Goal: Task Accomplishment & Management: Use online tool/utility

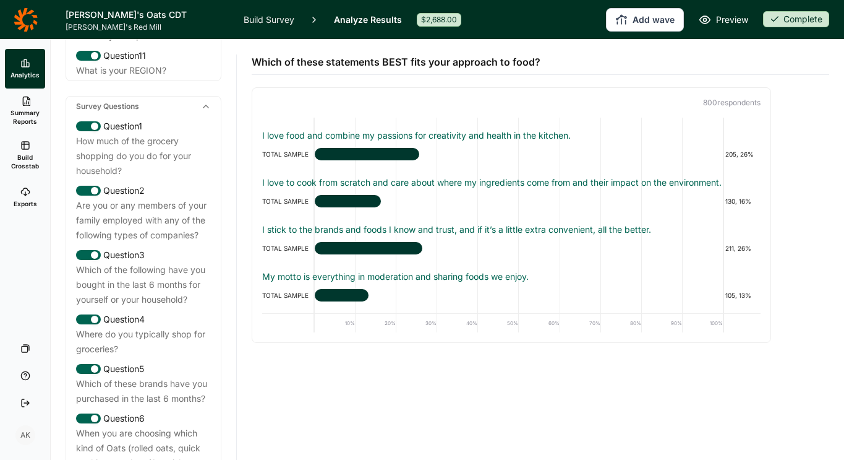
scroll to position [485, 0]
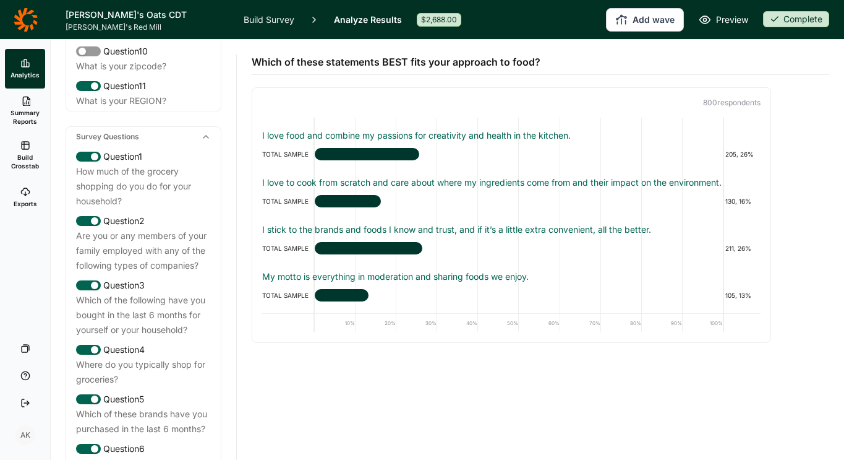
click at [22, 195] on icon at bounding box center [25, 192] width 10 height 10
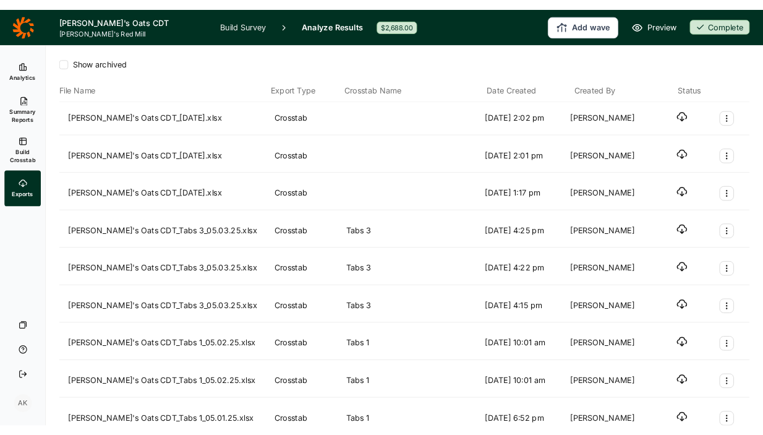
scroll to position [114, 0]
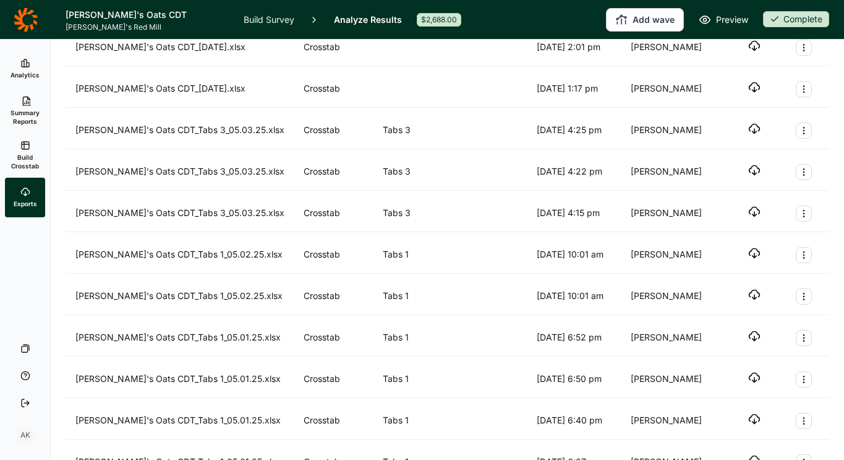
click at [263, 17] on link "Build Survey" at bounding box center [269, 19] width 51 height 39
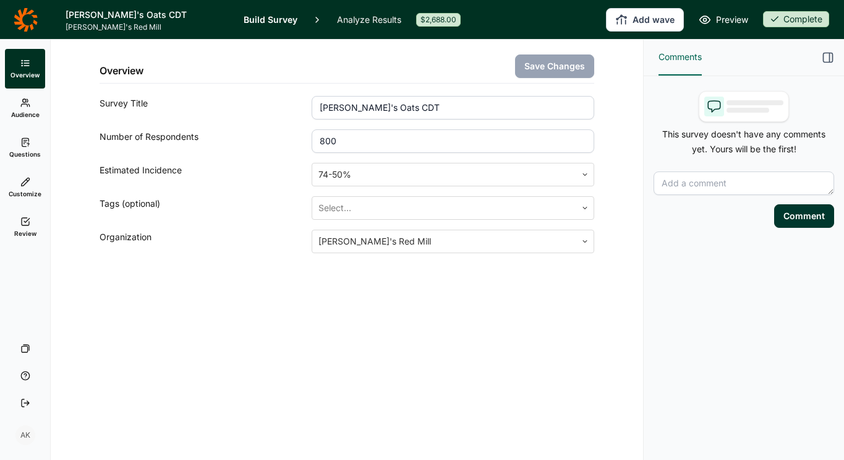
click at [20, 217] on icon at bounding box center [25, 221] width 10 height 10
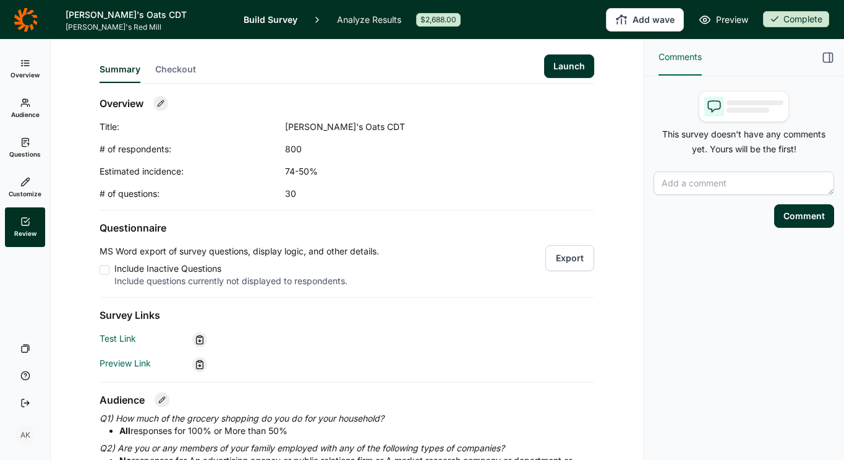
click at [576, 260] on button "Export" at bounding box center [570, 258] width 49 height 26
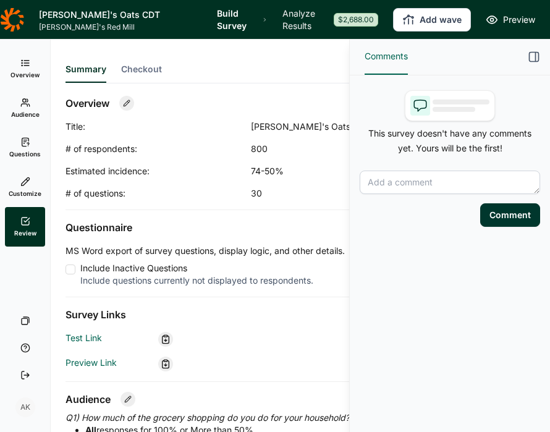
click at [15, 20] on icon at bounding box center [12, 19] width 24 height 25
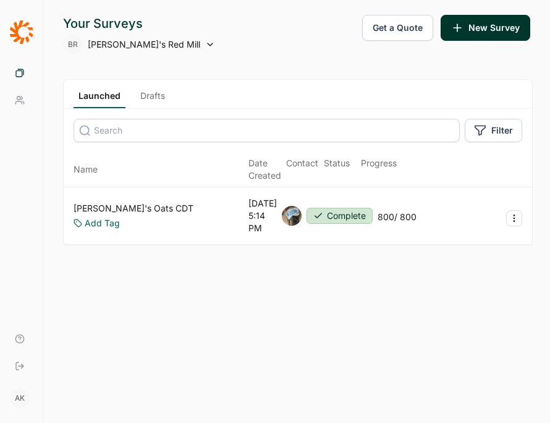
click at [98, 45] on span "[PERSON_NAME]'s Red Mill" at bounding box center [144, 44] width 113 height 12
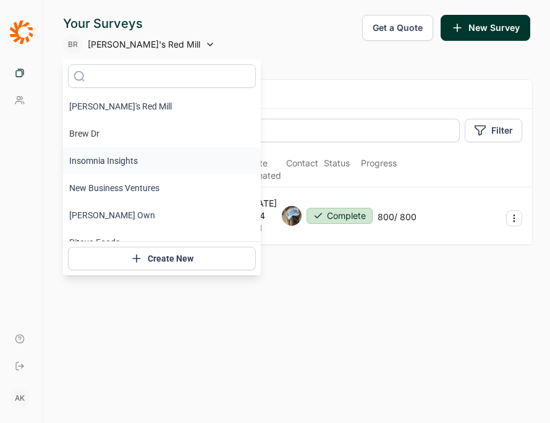
click at [99, 162] on li "Insomnia Insights" at bounding box center [162, 160] width 198 height 27
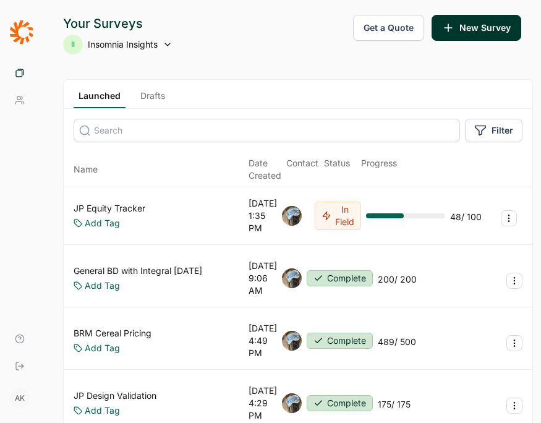
click at [103, 210] on link "JP Equity Tracker" at bounding box center [110, 208] width 72 height 12
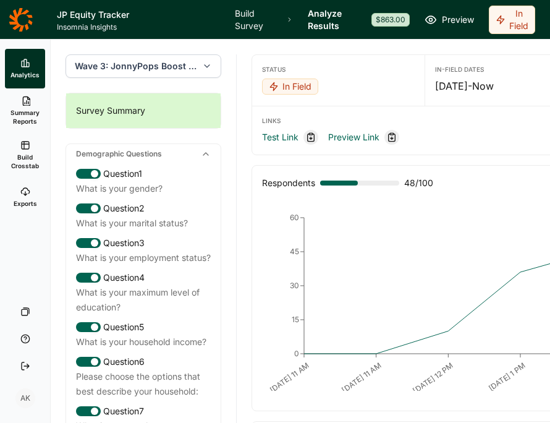
click at [19, 198] on link "Exports" at bounding box center [25, 198] width 40 height 40
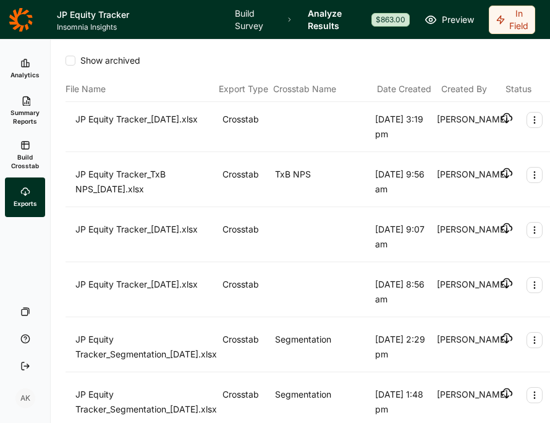
click at [503, 117] on icon "button" at bounding box center [507, 118] width 12 height 12
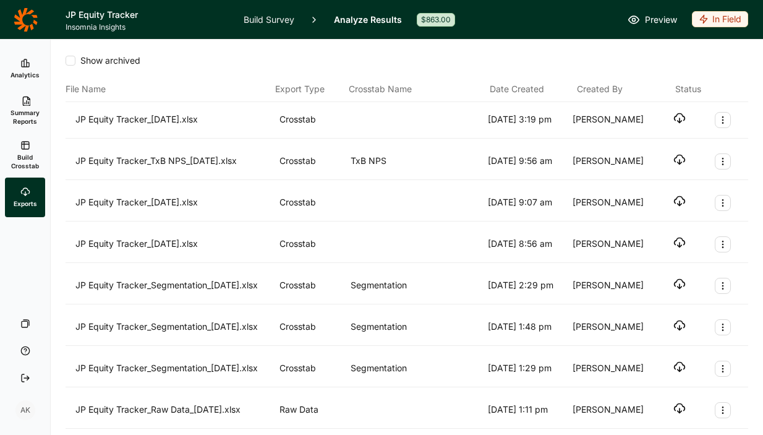
click at [372, 19] on link "Analyze Results" at bounding box center [368, 19] width 68 height 39
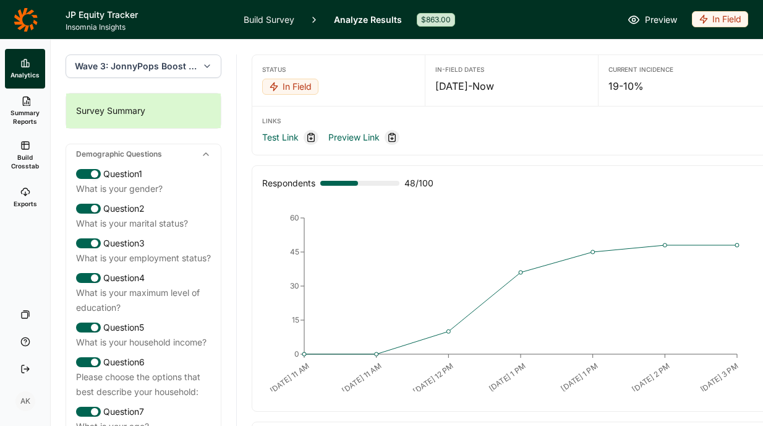
click at [20, 154] on span "Build Crosstab" at bounding box center [25, 161] width 30 height 17
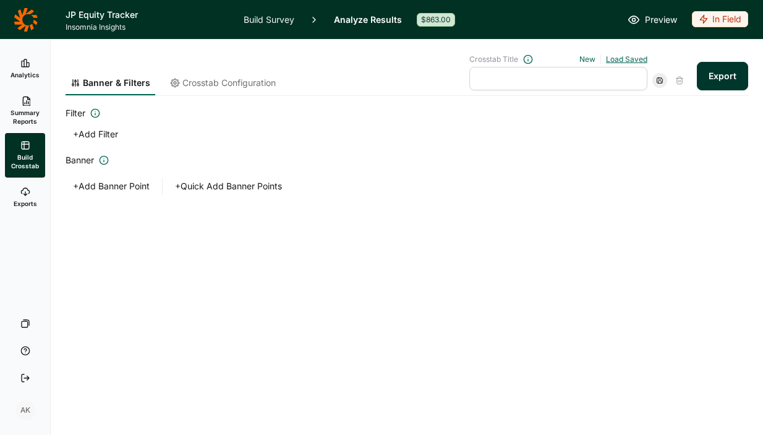
click at [630, 58] on link "Load Saved" at bounding box center [626, 58] width 41 height 9
click at [377, 59] on div "Banner & Filters Crosstab Configuration Crosstab Title New Load Saved Segmentat…" at bounding box center [407, 74] width 683 height 41
click at [218, 83] on span "Crosstab Configuration" at bounding box center [228, 83] width 93 height 12
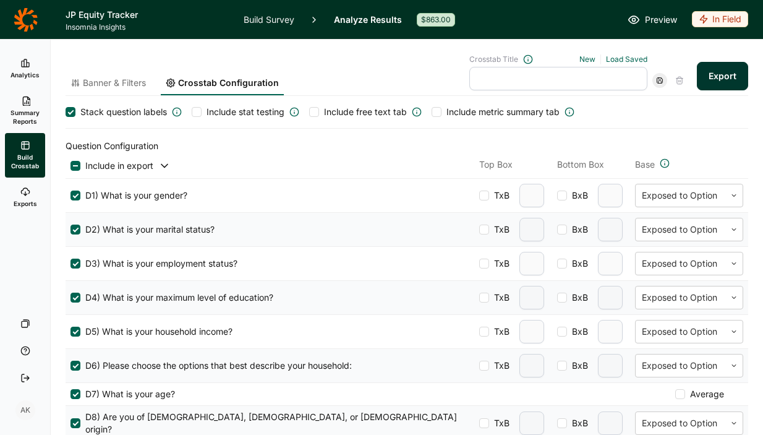
click at [69, 111] on div at bounding box center [71, 112] width 6 height 6
click at [66, 112] on input "Stack question labels" at bounding box center [66, 112] width 0 height 0
click at [315, 113] on div at bounding box center [314, 112] width 10 height 10
click at [309, 112] on input "Include free text tab" at bounding box center [309, 112] width 0 height 0
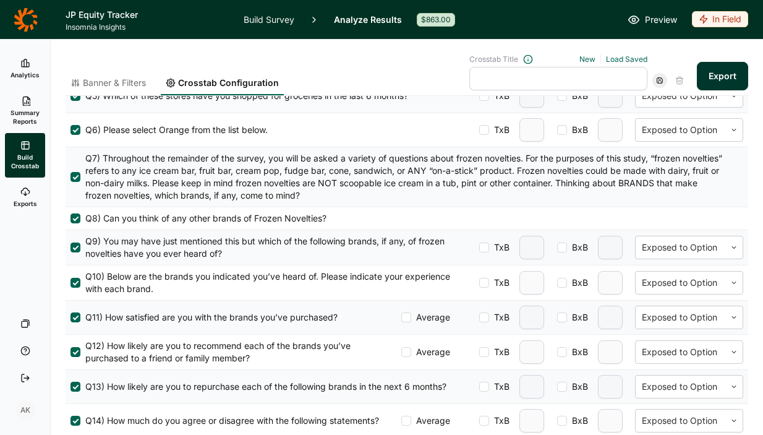
scroll to position [636, 0]
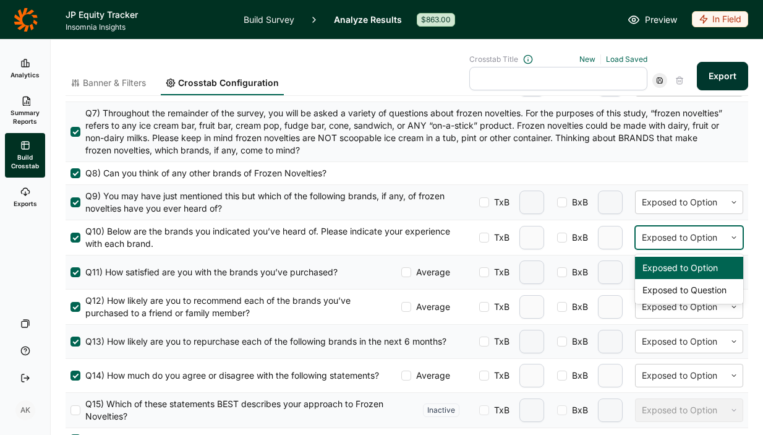
click at [674, 234] on div at bounding box center [680, 237] width 77 height 15
click at [677, 288] on div "Exposed to Question" at bounding box center [689, 290] width 108 height 22
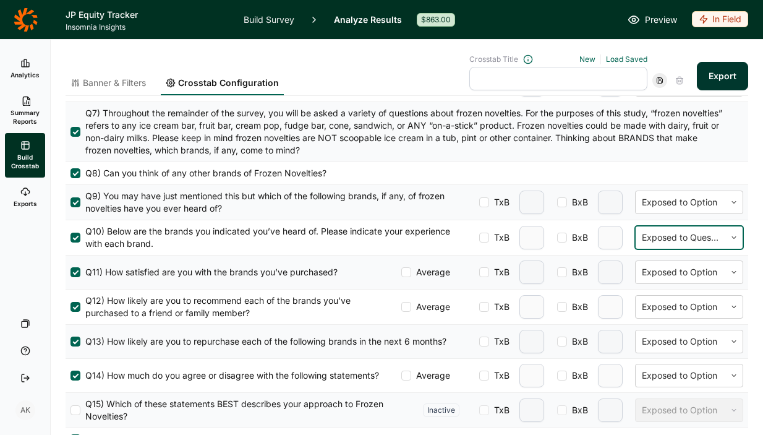
click at [701, 77] on button "Export" at bounding box center [722, 76] width 51 height 28
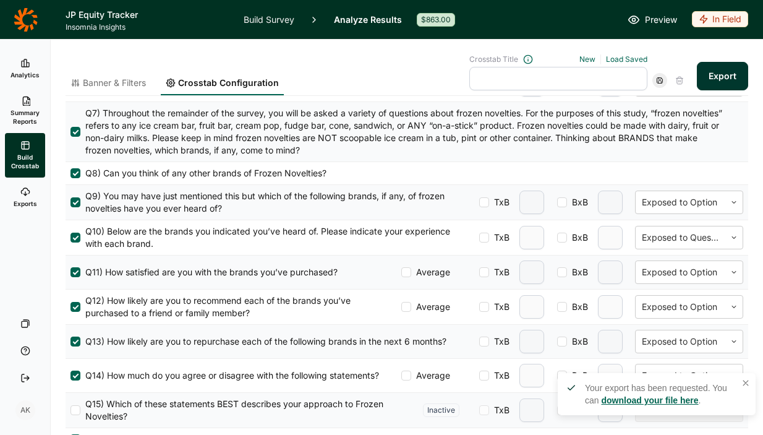
click at [645, 401] on link "download your file here" at bounding box center [649, 400] width 97 height 10
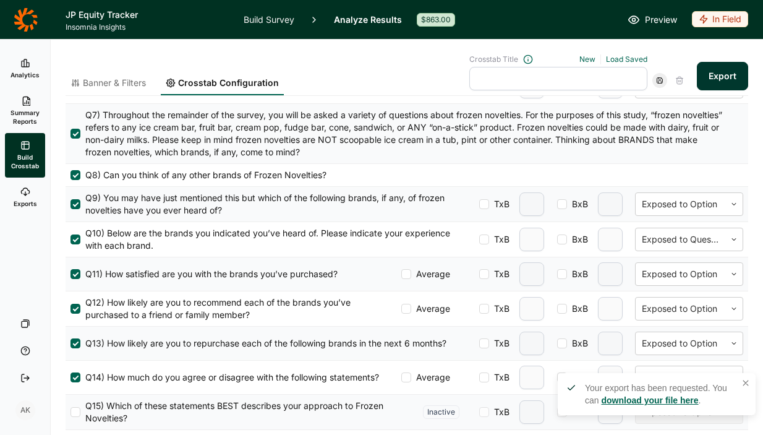
scroll to position [634, 0]
click at [111, 88] on span "Banner & Filters" at bounding box center [114, 83] width 63 height 12
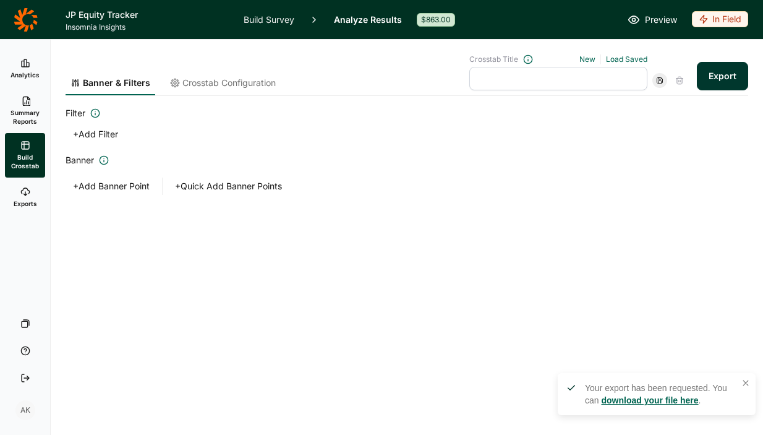
click at [108, 131] on button "+ Add Filter" at bounding box center [96, 134] width 60 height 17
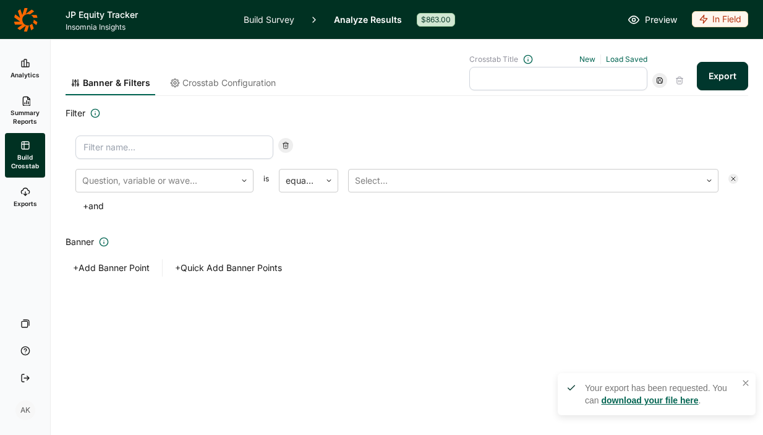
click at [112, 145] on input at bounding box center [174, 147] width 198 height 24
type input "Wave 3"
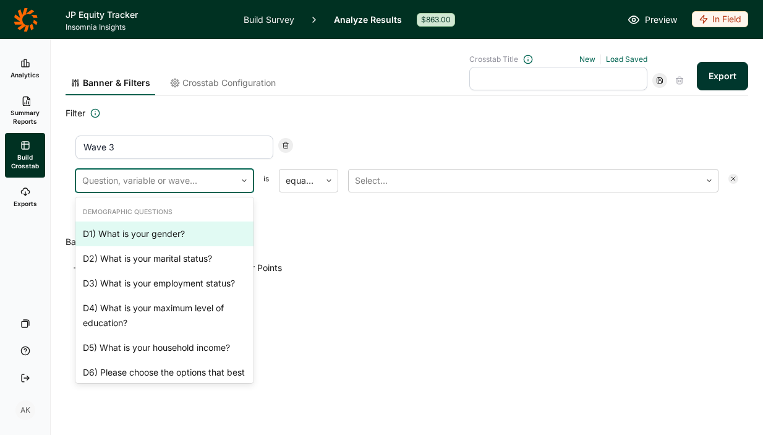
click at [150, 181] on div at bounding box center [155, 180] width 147 height 17
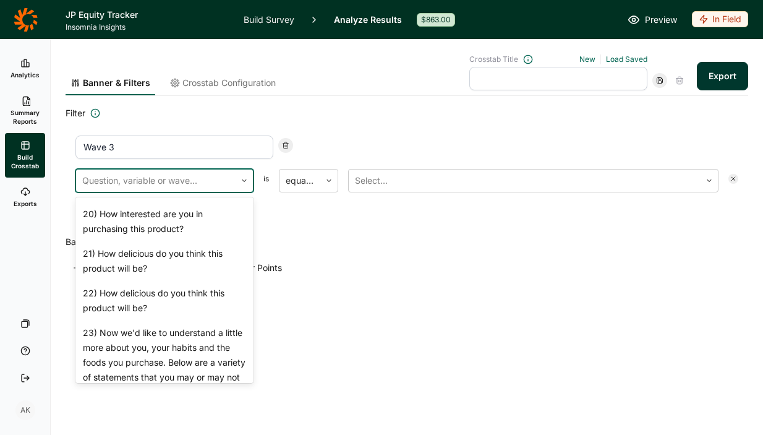
scroll to position [1647, 0]
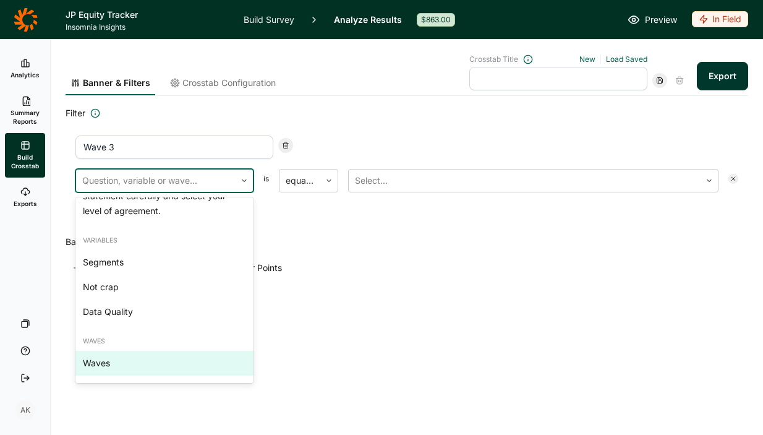
click at [127, 366] on div "Waves" at bounding box center [164, 363] width 178 height 25
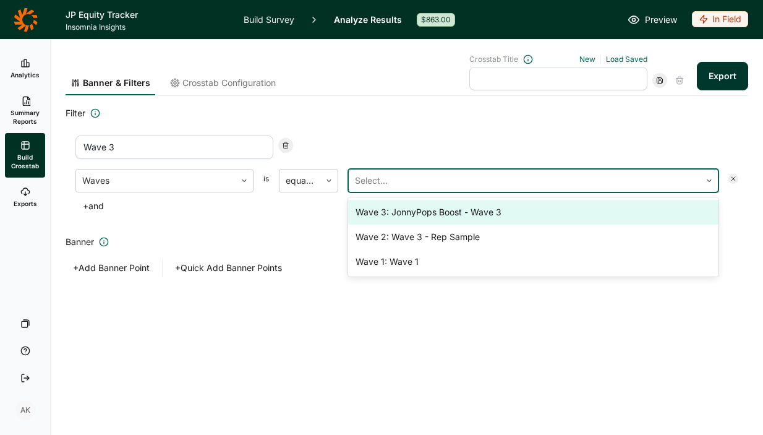
click at [359, 182] on div at bounding box center [525, 180] width 340 height 17
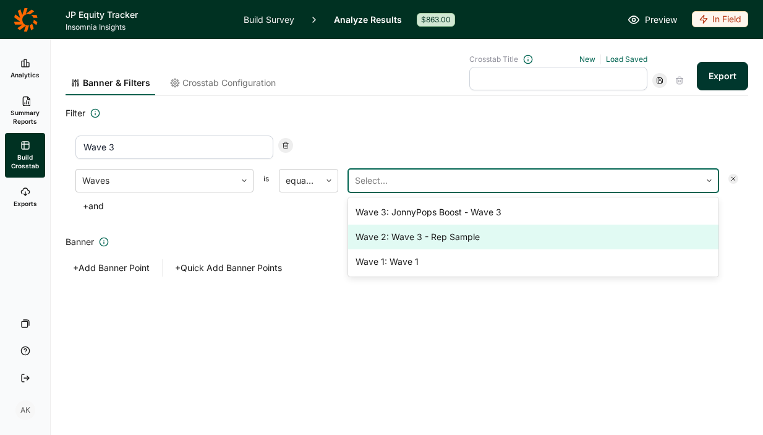
click at [445, 242] on div "Wave 2: Wave 3 - Rep Sample" at bounding box center [533, 237] width 371 height 25
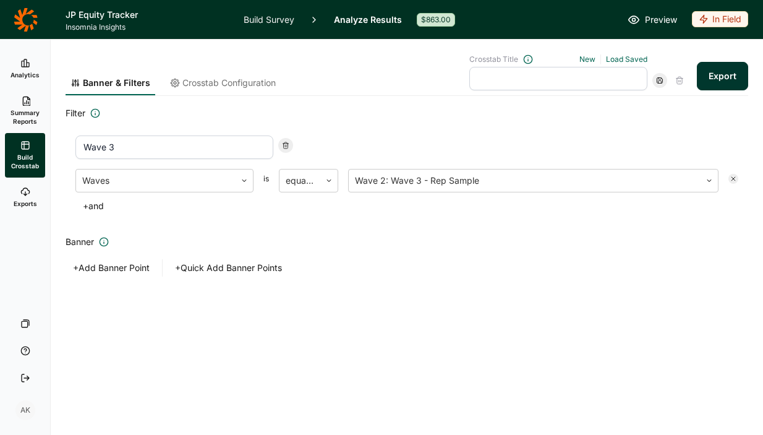
click at [445, 242] on h2 "Banner" at bounding box center [407, 241] width 683 height 15
click at [694, 79] on div "Crosstab Title New Load Saved Export" at bounding box center [608, 72] width 279 height 36
click at [706, 79] on button "Export" at bounding box center [722, 76] width 51 height 28
click at [225, 73] on div "Banner & Filters Crosstab Configuration" at bounding box center [173, 74] width 215 height 41
click at [226, 75] on div "Banner & Filters Crosstab Configuration" at bounding box center [173, 74] width 215 height 41
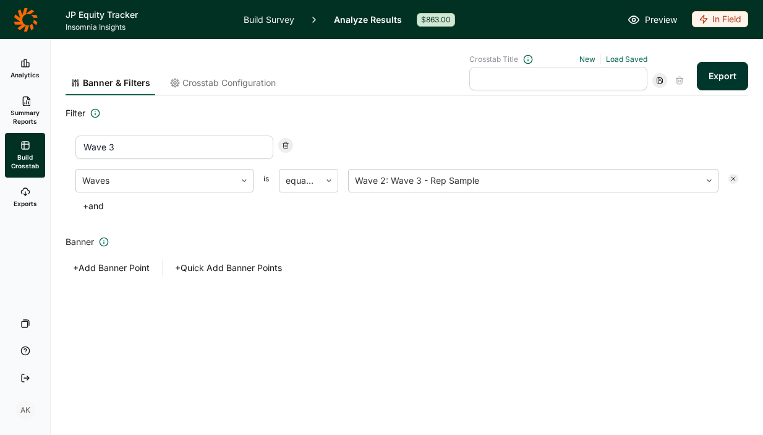
click at [236, 85] on span "Crosstab Configuration" at bounding box center [228, 83] width 93 height 12
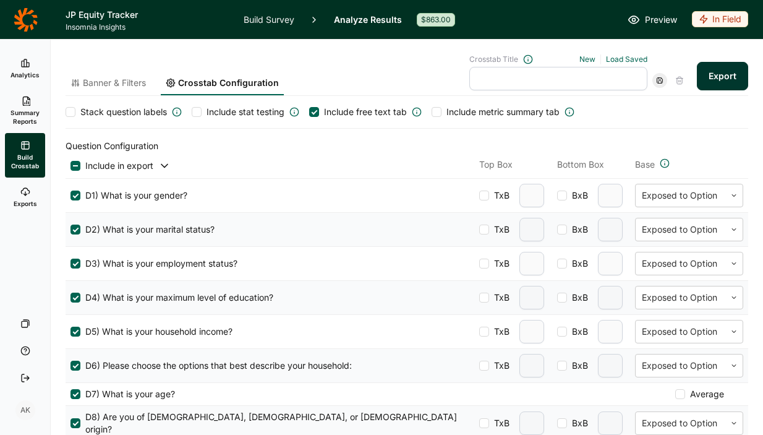
click at [565, 78] on input "text" at bounding box center [558, 79] width 178 height 24
type input "tabs 1"
click at [656, 84] on icon at bounding box center [659, 80] width 7 height 7
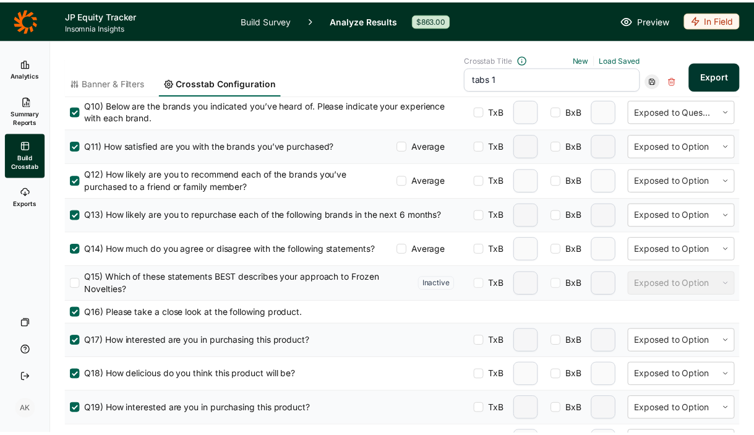
scroll to position [649, 0]
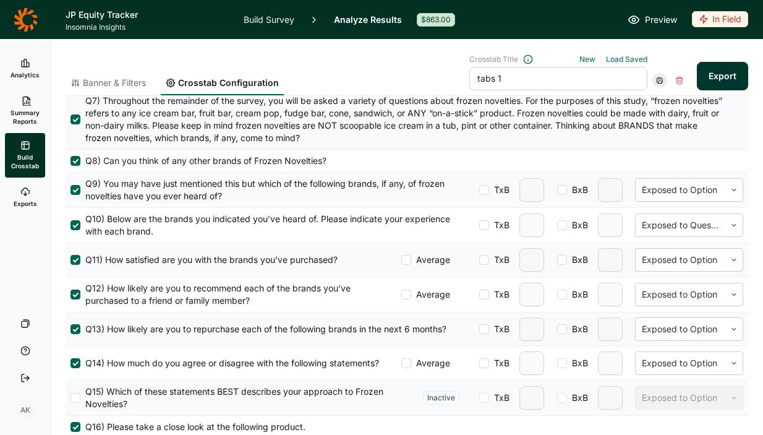
drag, startPoint x: 241, startPoint y: 193, endPoint x: 126, endPoint y: 186, distance: 114.6
click at [126, 181] on span "Q9) You may have just mentioned this but which of the following brands, if any,…" at bounding box center [269, 190] width 379 height 25
click at [71, 190] on input "Q9) You may have just mentioned this but which of the following brands, if any,…" at bounding box center [71, 190] width 0 height 0
click at [126, 186] on span "Q9) You may have just mentioned this but which of the following brands, if any,…" at bounding box center [269, 190] width 379 height 25
click at [71, 190] on input "Q9) You may have just mentioned this but which of the following brands, if any,…" at bounding box center [71, 190] width 0 height 0
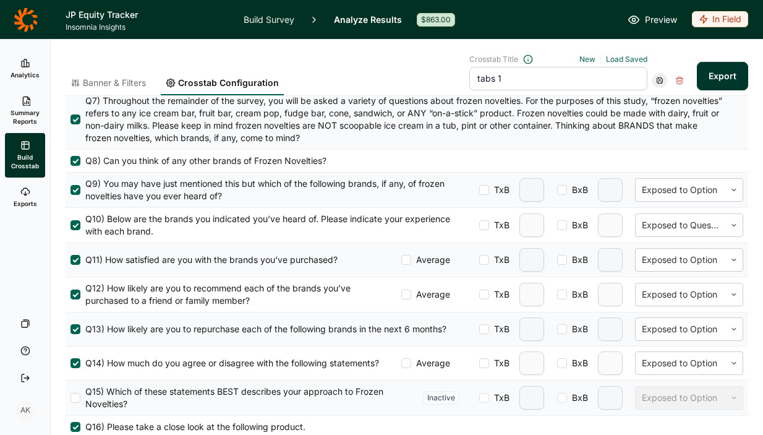
click at [27, 6] on link at bounding box center [25, 19] width 51 height 35
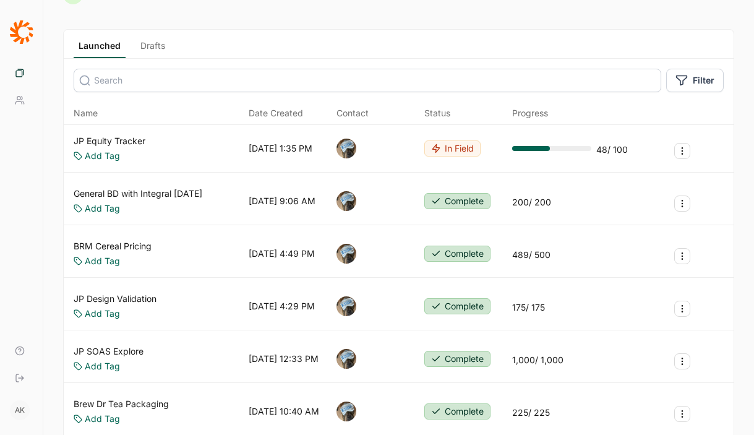
scroll to position [24, 0]
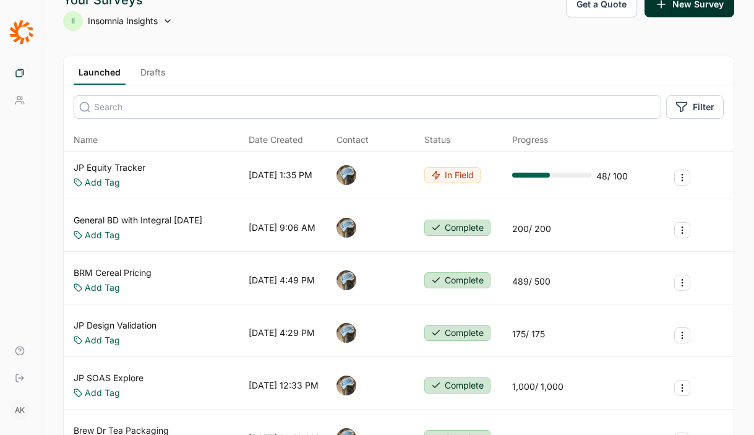
click at [154, 66] on link "Drafts" at bounding box center [152, 75] width 35 height 19
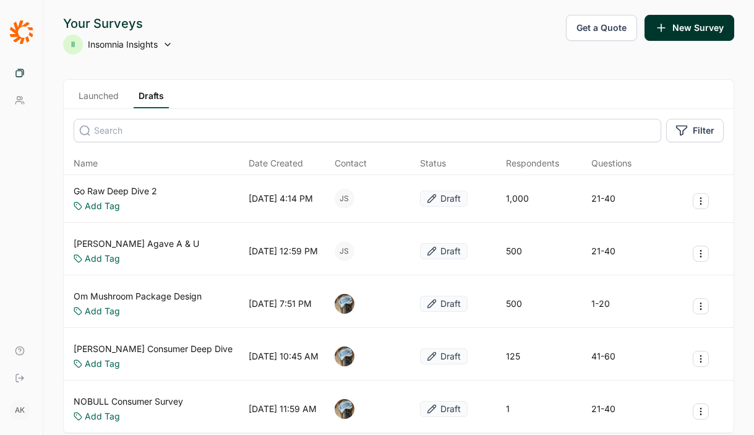
click at [142, 38] on div "II Insomnia Insights" at bounding box center [117, 45] width 109 height 20
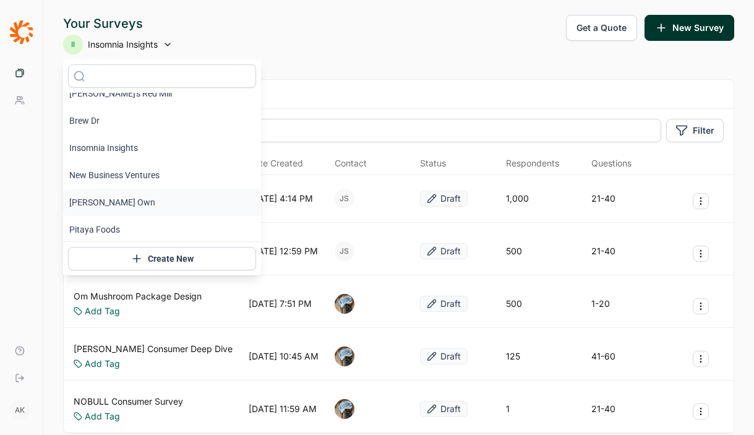
scroll to position [15, 0]
click at [116, 227] on li "Pitaya Foods" at bounding box center [162, 227] width 198 height 27
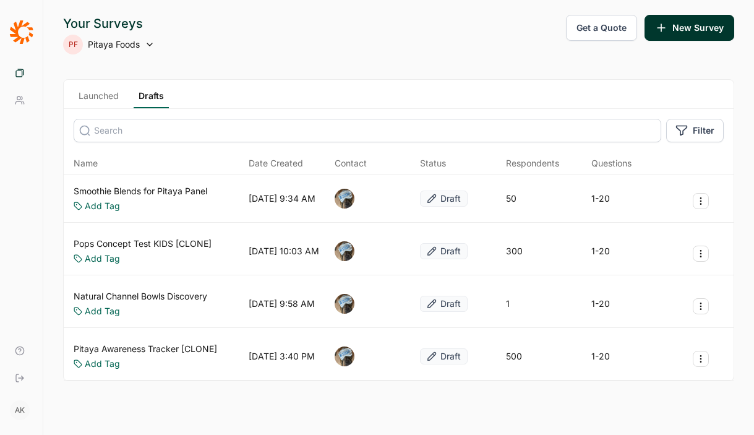
scroll to position [2, 0]
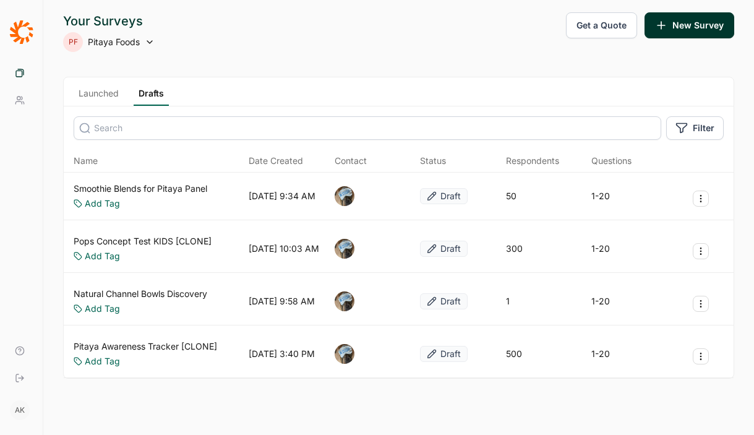
click at [109, 88] on link "Launched" at bounding box center [99, 96] width 50 height 19
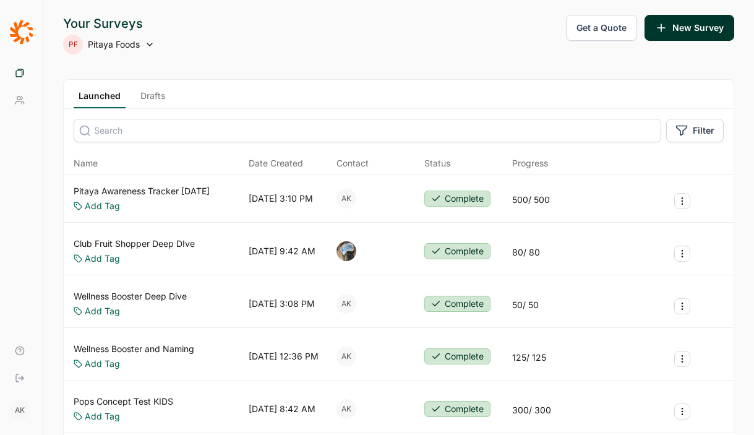
click at [178, 192] on link "Pitaya Awareness Tracker [DATE]" at bounding box center [142, 191] width 136 height 12
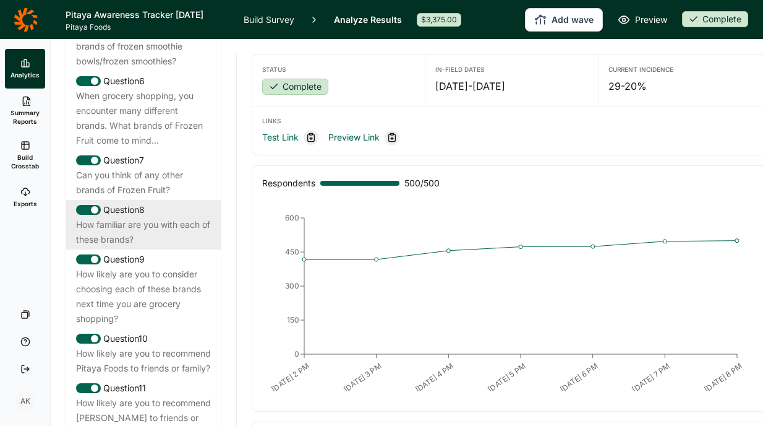
scroll to position [870, 0]
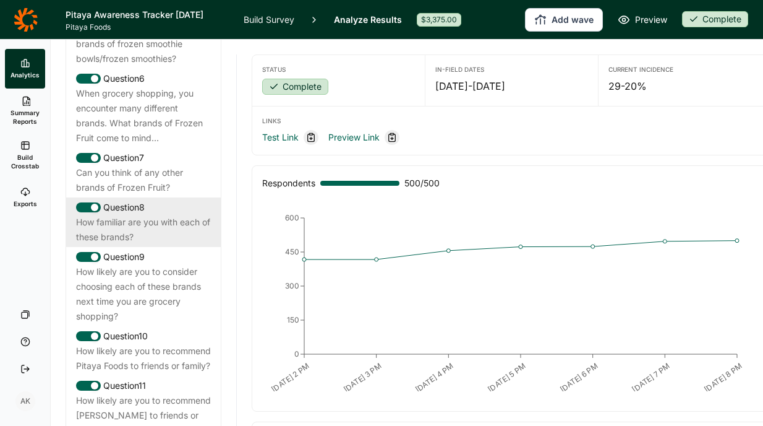
click at [148, 244] on div "How familiar are you with each of these brands?" at bounding box center [143, 230] width 135 height 30
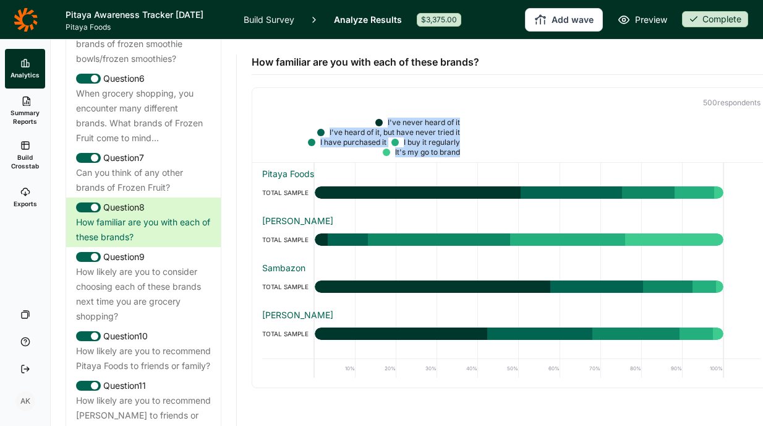
drag, startPoint x: 460, startPoint y: 151, endPoint x: 358, endPoint y: 117, distance: 107.0
click at [358, 117] on div "500 respondent s I've never heard of it I've heard of it, but have never tried …" at bounding box center [512, 237] width 520 height 301
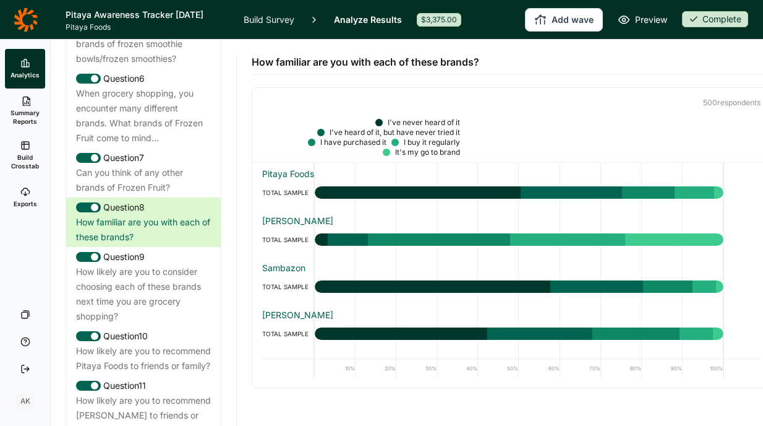
drag, startPoint x: 447, startPoint y: 105, endPoint x: 478, endPoint y: 116, distance: 32.3
click at [448, 105] on p "500 respondent s" at bounding box center [511, 103] width 499 height 10
click at [430, 153] on div "It's my go to brand" at bounding box center [427, 152] width 65 height 10
drag, startPoint x: 429, startPoint y: 121, endPoint x: 437, endPoint y: 120, distance: 7.4
click at [437, 120] on div "I've never heard of it" at bounding box center [424, 123] width 72 height 10
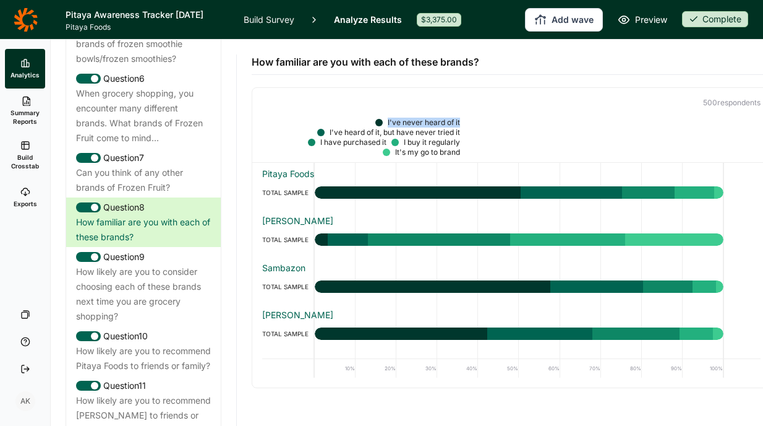
drag, startPoint x: 463, startPoint y: 119, endPoint x: 369, endPoint y: 121, distance: 94.0
click at [369, 121] on div "I've never heard of it I've heard of it, but have never tried it I have purchas…" at bounding box center [511, 140] width 518 height 45
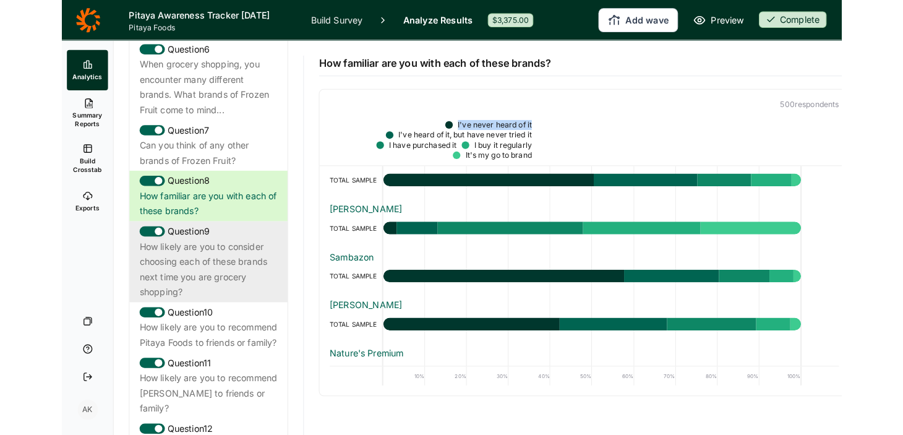
scroll to position [935, 0]
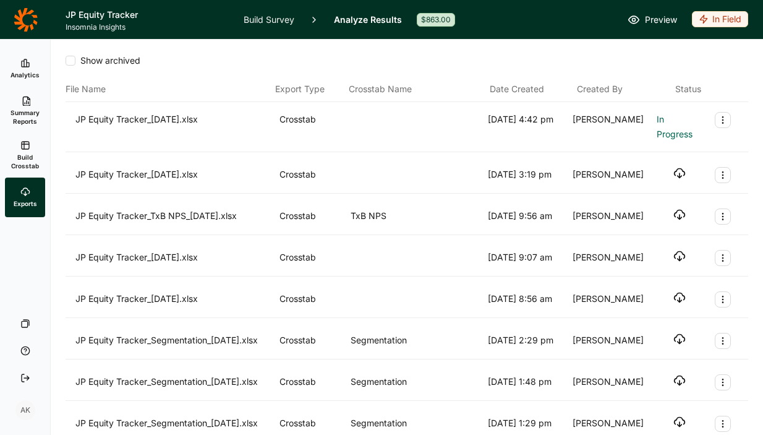
click at [659, 150] on div "JP Equity Tracker_09.30.25.xlsx Crosstab 9/30/2025 4:42 pm Arwen Kimmell In Pro…" at bounding box center [407, 127] width 683 height 50
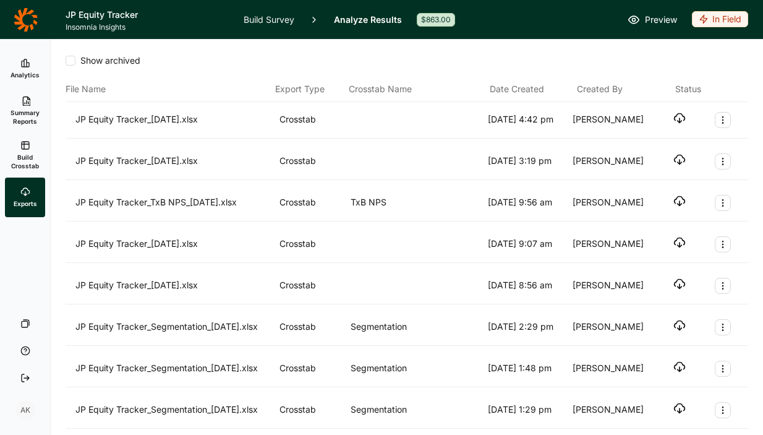
click at [675, 114] on use "button" at bounding box center [680, 118] width 11 height 9
click at [674, 119] on icon "button" at bounding box center [680, 118] width 12 height 12
click at [276, 23] on link "Build Survey" at bounding box center [269, 19] width 51 height 39
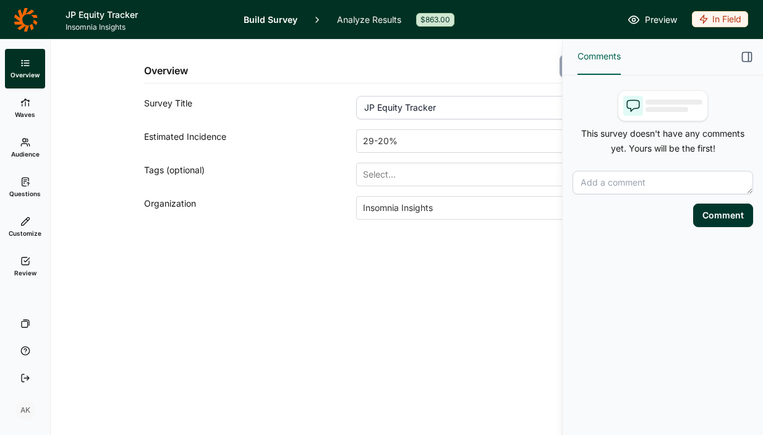
click at [24, 194] on span "Questions" at bounding box center [25, 193] width 32 height 9
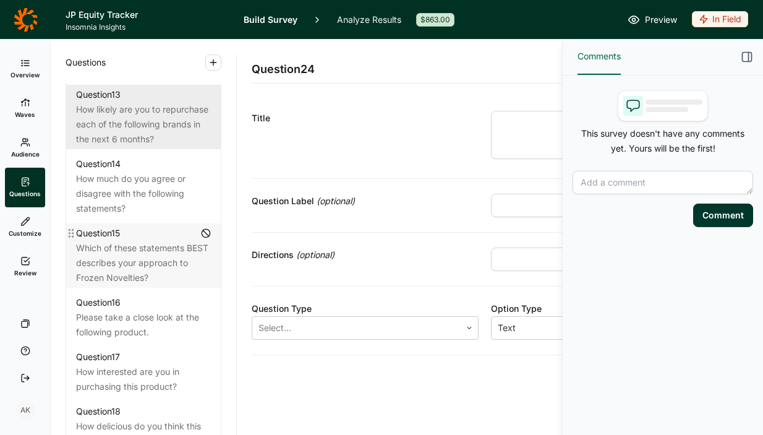
scroll to position [1394, 0]
click at [132, 218] on div "How much do you agree or disagree with the following statements?" at bounding box center [143, 195] width 135 height 45
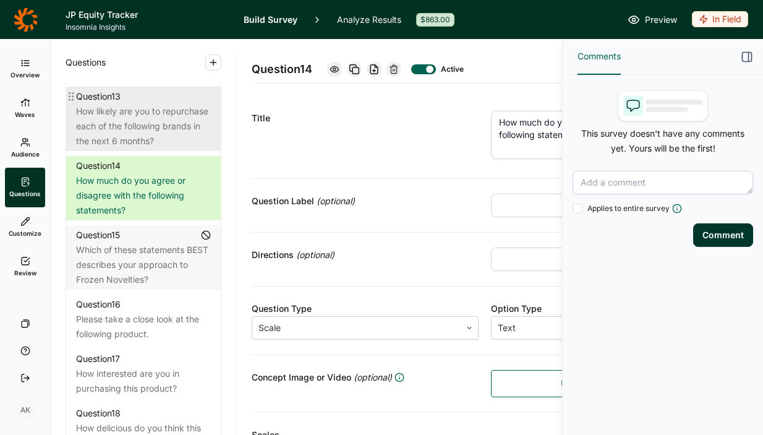
click at [145, 148] on div "How likely are you to repurchase each of the following brands in the next 6 mon…" at bounding box center [143, 126] width 135 height 45
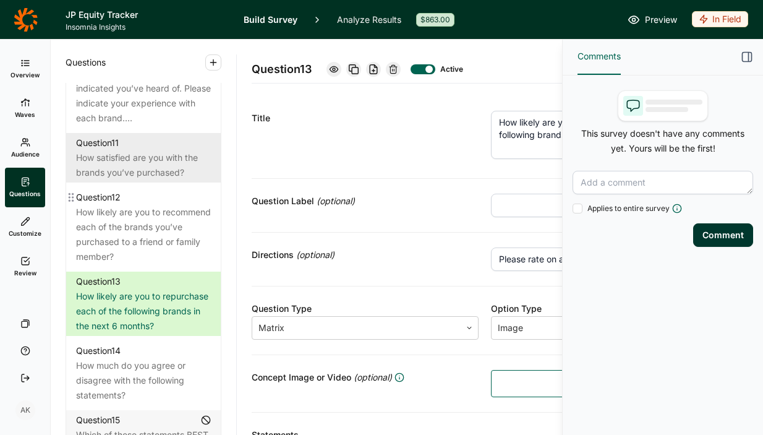
scroll to position [1207, 0]
click at [150, 181] on div "How satisfied are you with the brands you’ve purchased?" at bounding box center [143, 167] width 135 height 30
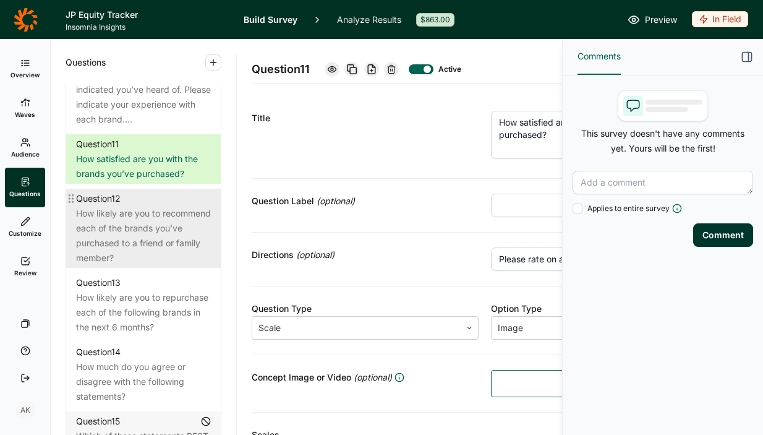
click at [152, 259] on div "How likely are you to recommend each of the brands you’ve purchased to a friend…" at bounding box center [143, 235] width 135 height 59
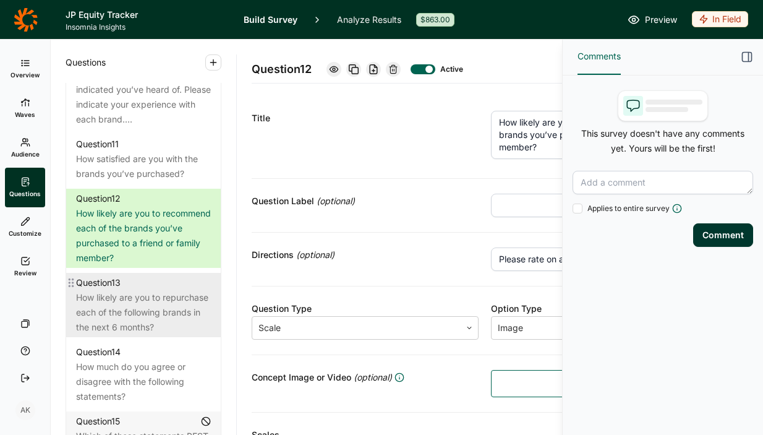
click at [147, 322] on div "How likely are you to repurchase each of the following brands in the next 6 mon…" at bounding box center [143, 312] width 135 height 45
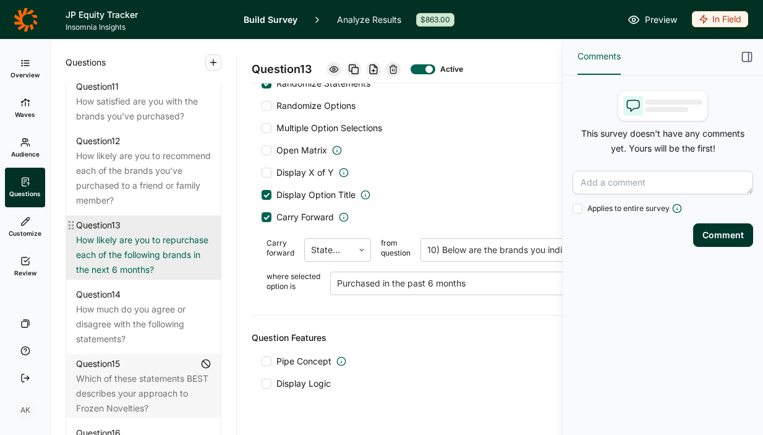
scroll to position [1363, 0]
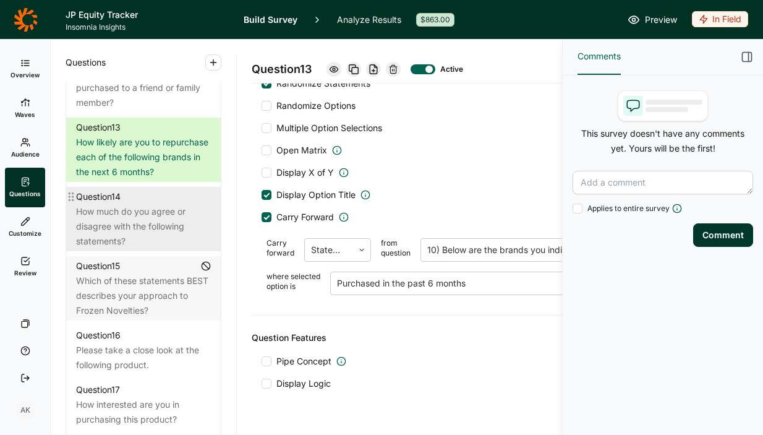
click at [131, 249] on div "How much do you agree or disagree with the following statements?" at bounding box center [143, 226] width 135 height 45
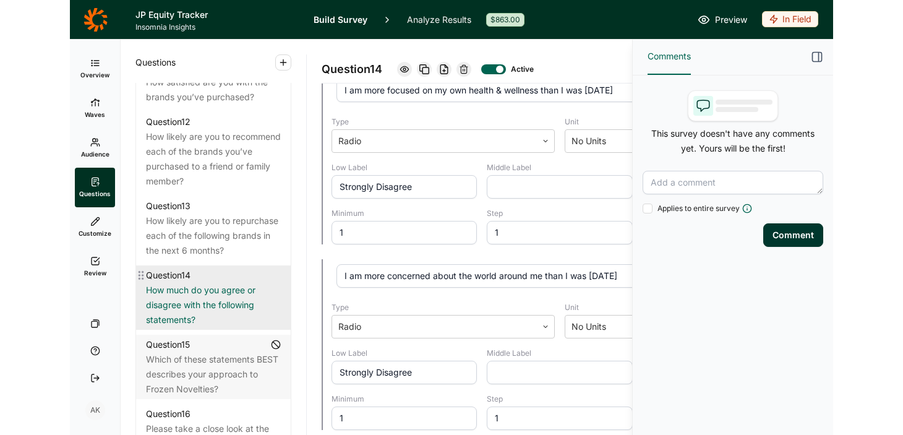
scroll to position [1270, 0]
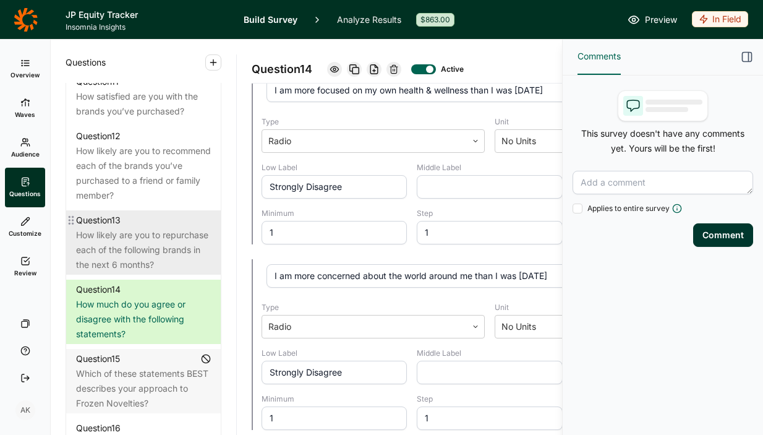
click at [131, 258] on div "How likely are you to repurchase each of the following brands in the next 6 mon…" at bounding box center [143, 250] width 135 height 45
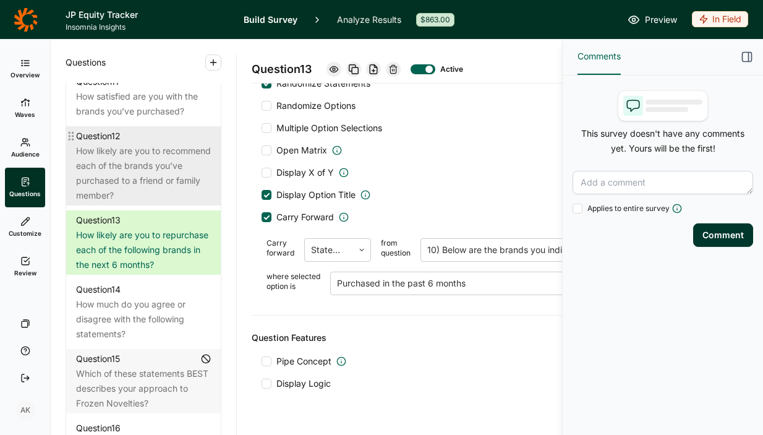
click at [145, 203] on div "How likely are you to recommend each of the brands you’ve purchased to a friend…" at bounding box center [143, 172] width 135 height 59
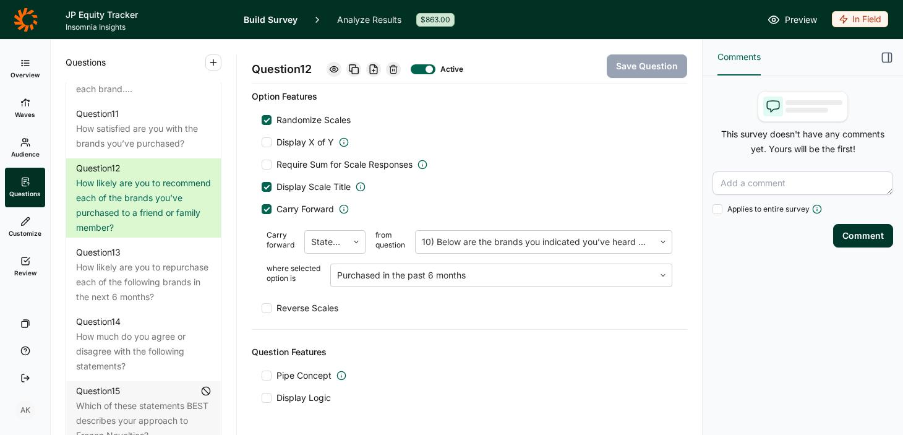
scroll to position [2012, 0]
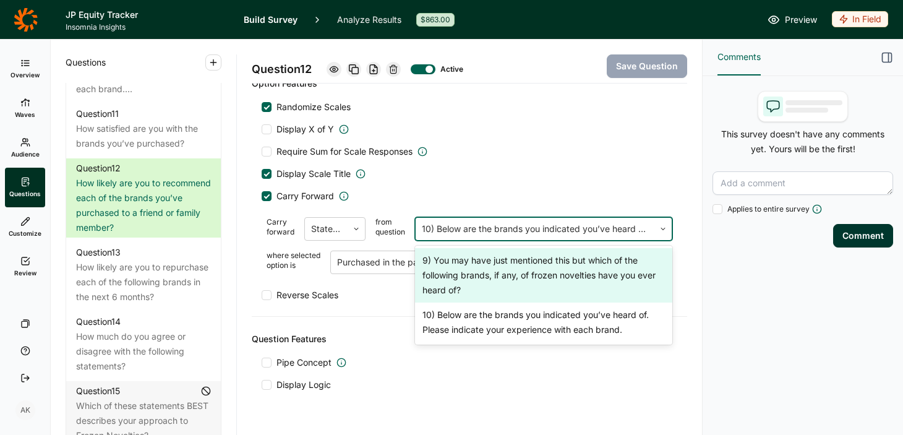
click at [601, 226] on div at bounding box center [535, 228] width 226 height 17
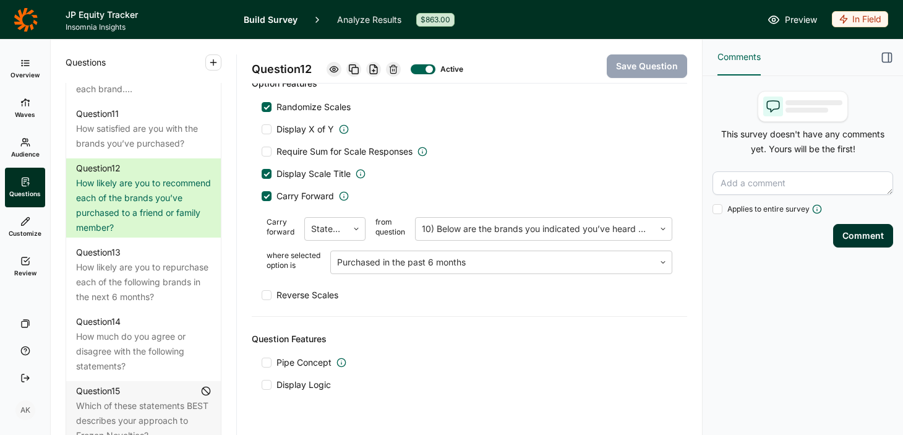
click at [602, 186] on div "Randomize Scales Display X of Y Require Sum for Scale Responses Display Scale T…" at bounding box center [470, 201] width 416 height 200
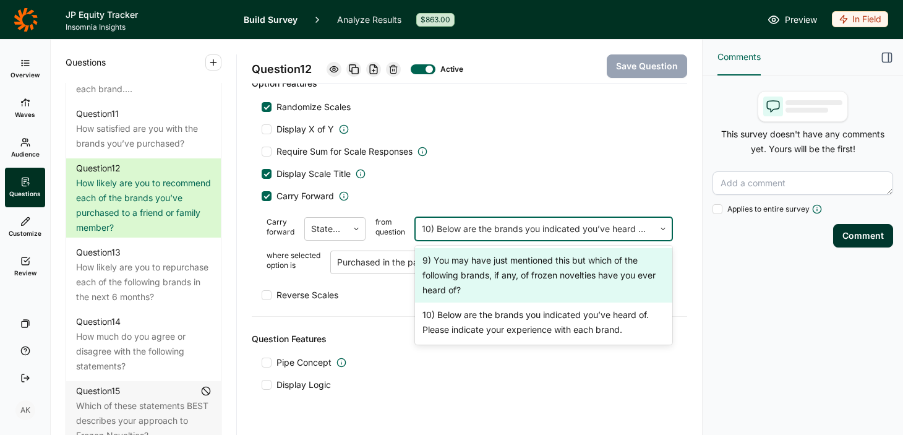
click at [593, 222] on div at bounding box center [535, 228] width 226 height 17
click at [597, 195] on div "Carry Forward" at bounding box center [470, 196] width 416 height 12
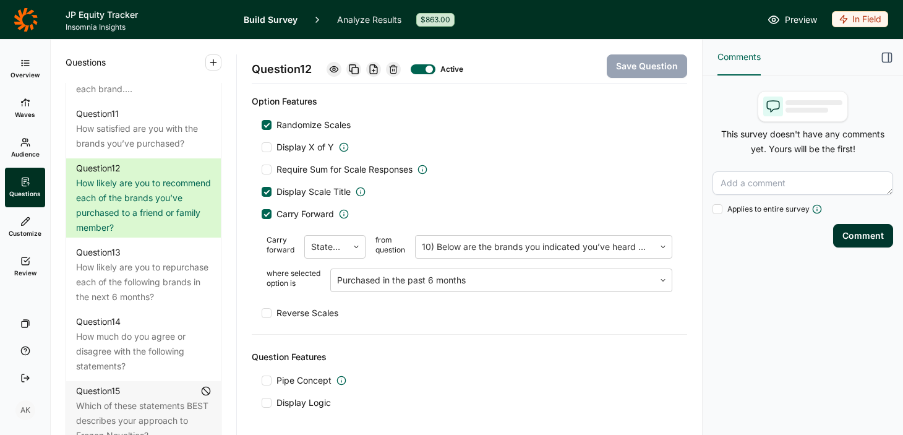
scroll to position [2003, 0]
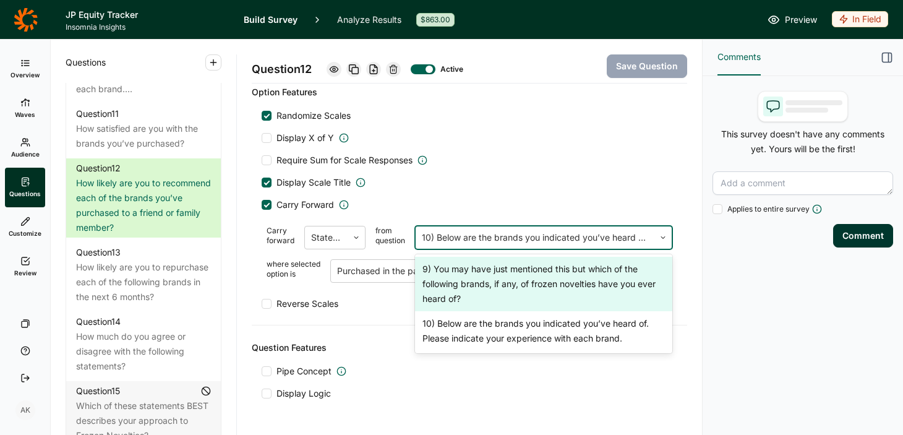
click at [522, 239] on div at bounding box center [535, 237] width 226 height 17
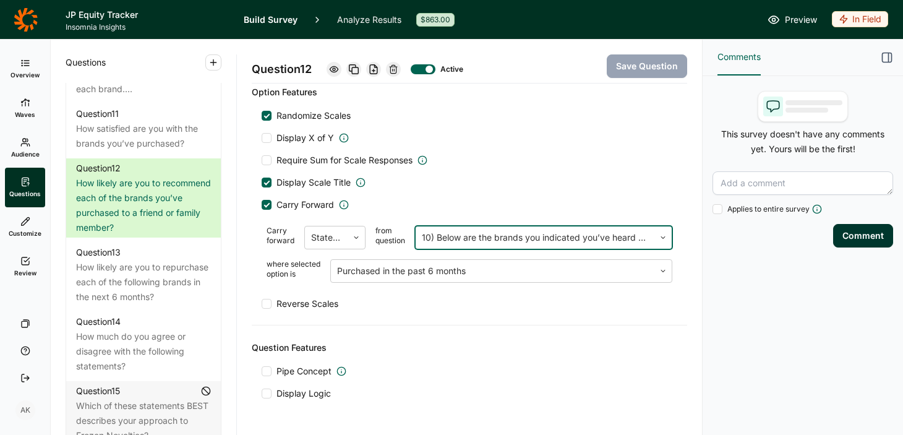
click at [522, 239] on div at bounding box center [535, 237] width 226 height 17
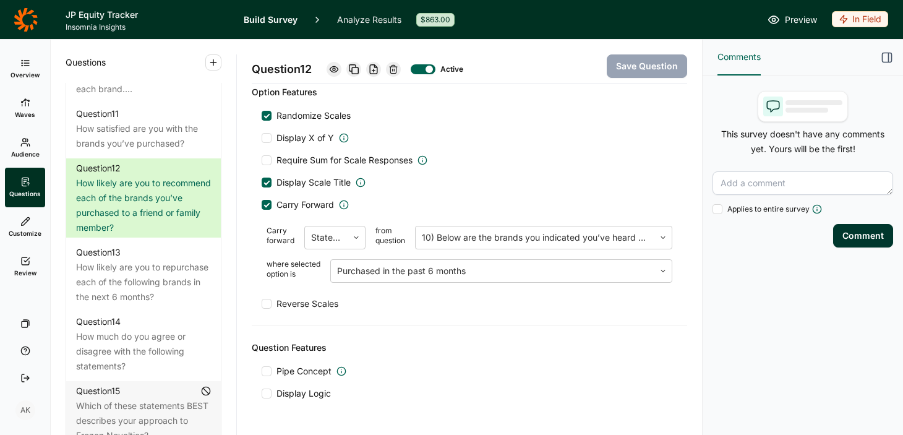
click at [463, 341] on div "Question Features" at bounding box center [469, 347] width 435 height 15
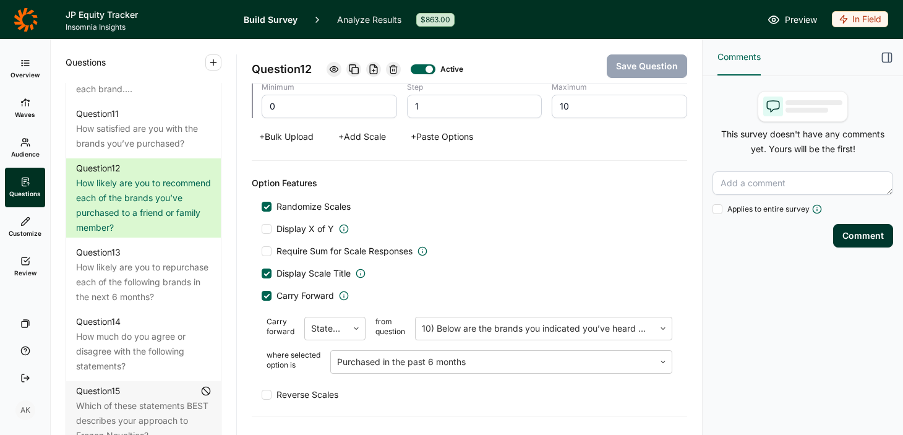
scroll to position [1885, 0]
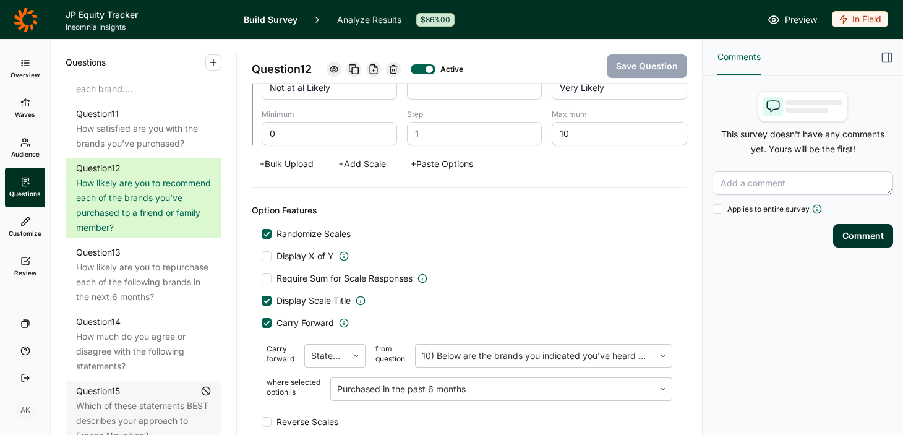
click at [20, 67] on icon at bounding box center [25, 63] width 10 height 10
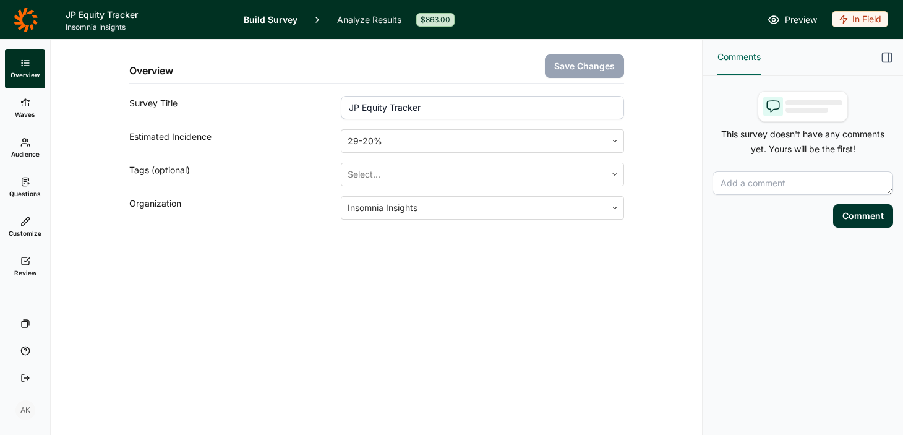
click at [395, 18] on link "Analyze Results" at bounding box center [369, 19] width 64 height 39
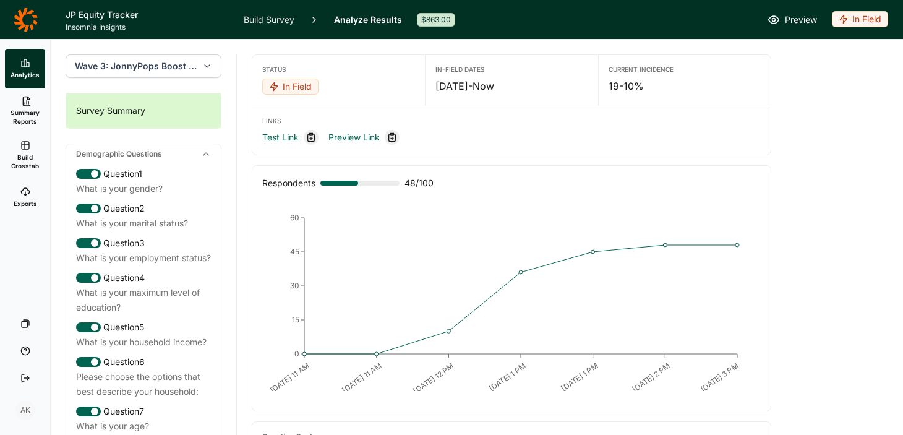
click at [763, 17] on div "In Field" at bounding box center [860, 19] width 56 height 16
click at [763, 98] on button "Draft" at bounding box center [814, 92] width 140 height 27
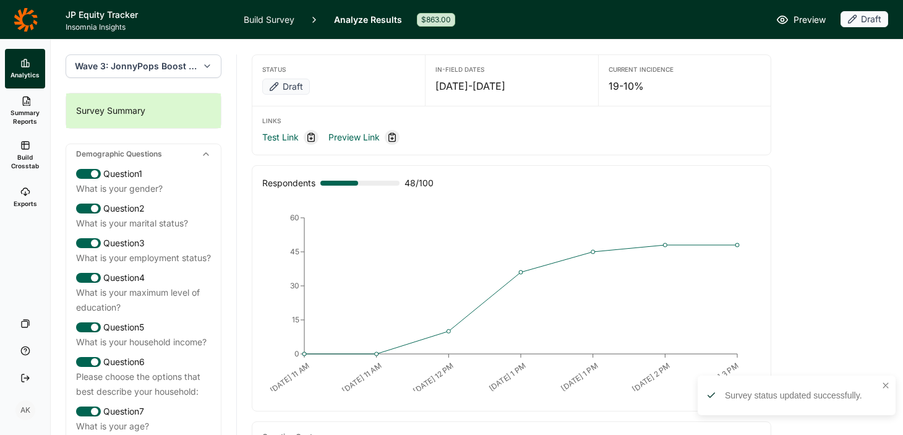
click at [266, 17] on link "Build Survey" at bounding box center [269, 19] width 51 height 39
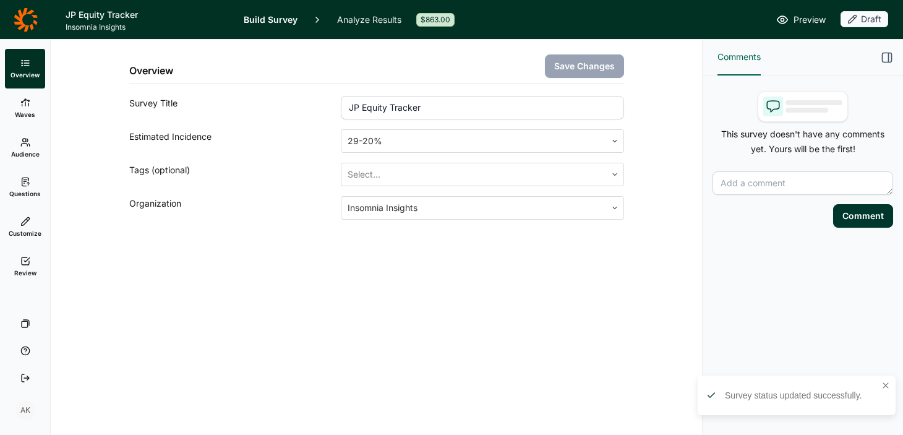
click at [30, 261] on link "Review" at bounding box center [25, 267] width 40 height 40
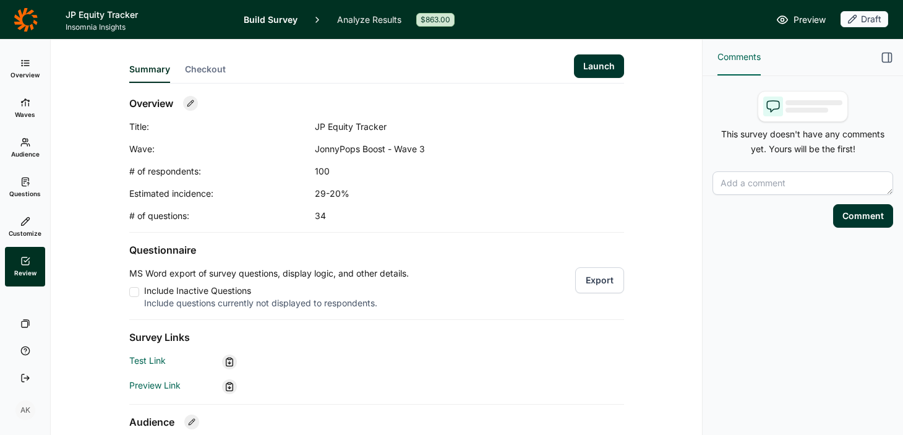
click at [602, 67] on button "Launch" at bounding box center [599, 66] width 50 height 24
